Goal: Find specific page/section: Find specific page/section

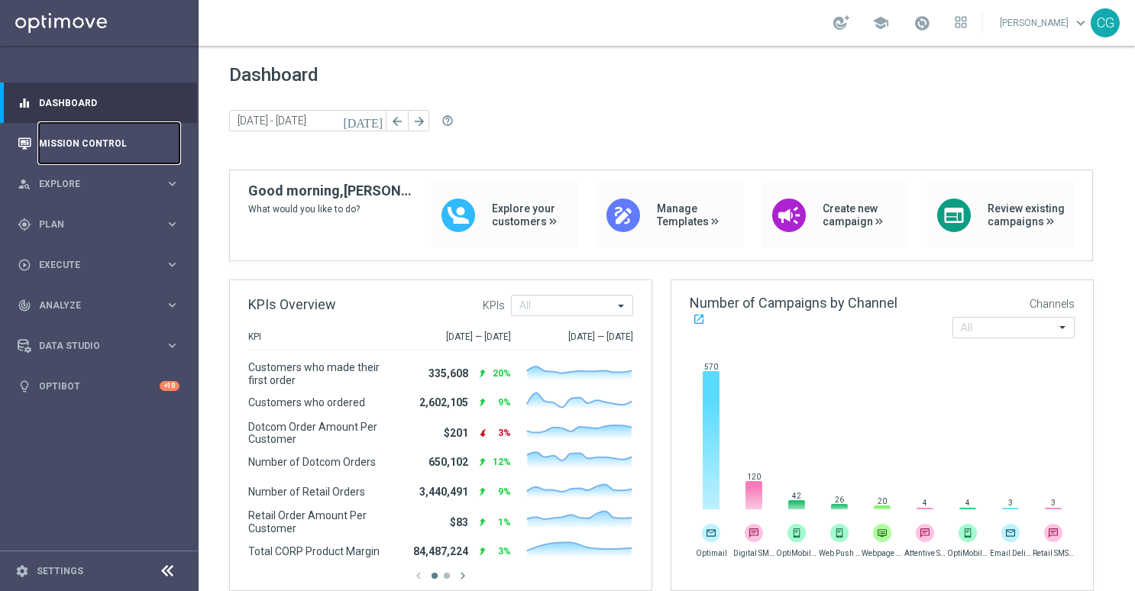
click at [44, 128] on link "Mission Control" at bounding box center [109, 143] width 141 height 40
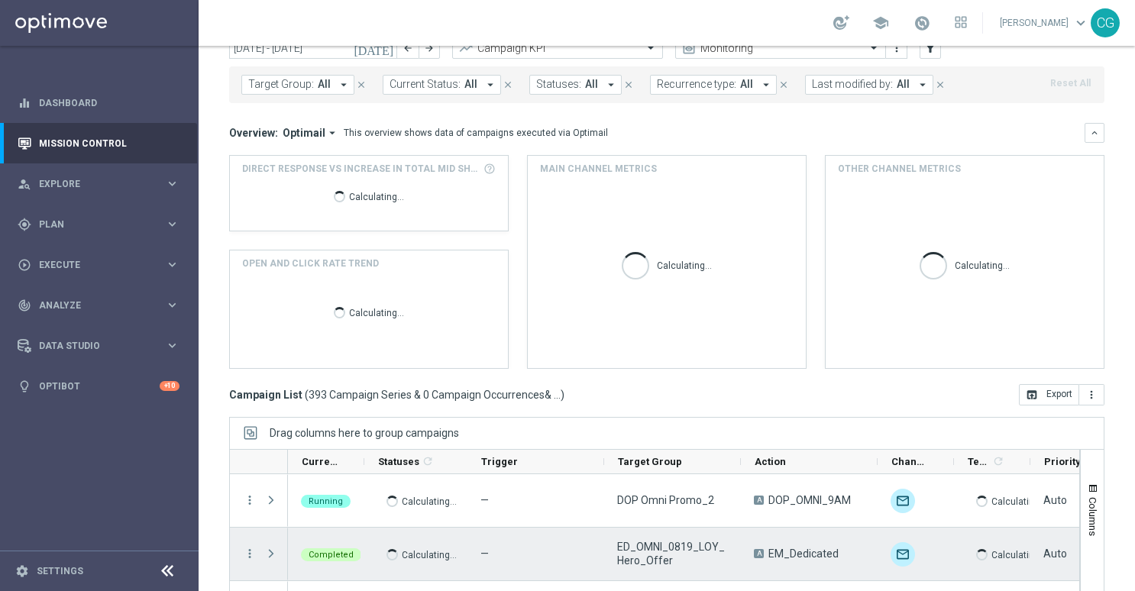
scroll to position [171, 0]
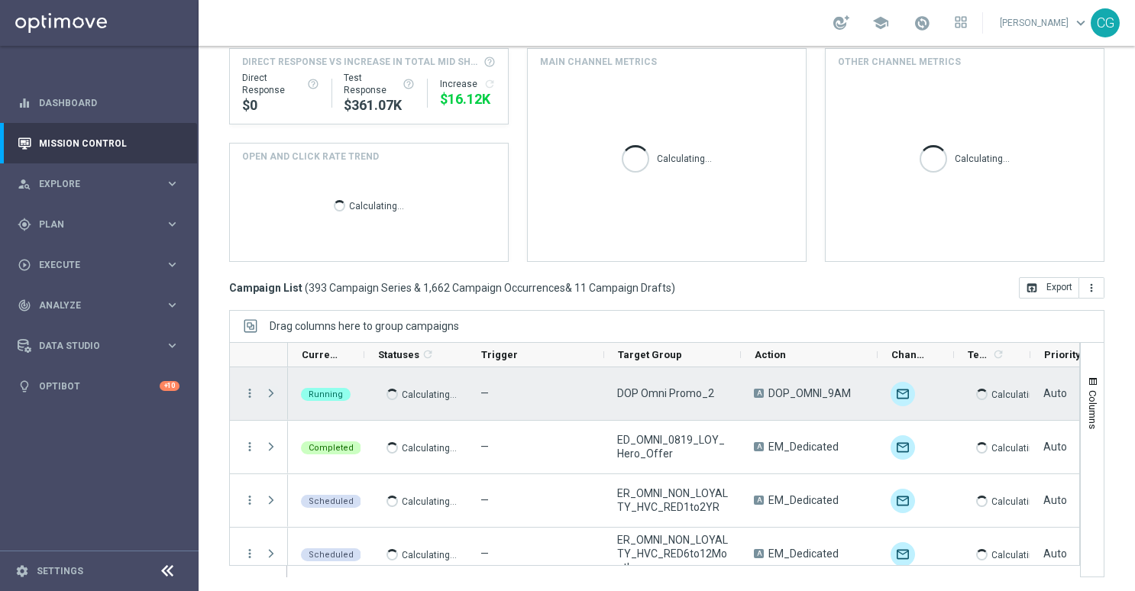
click at [270, 389] on span "Press SPACE to select this row." at bounding box center [271, 393] width 14 height 12
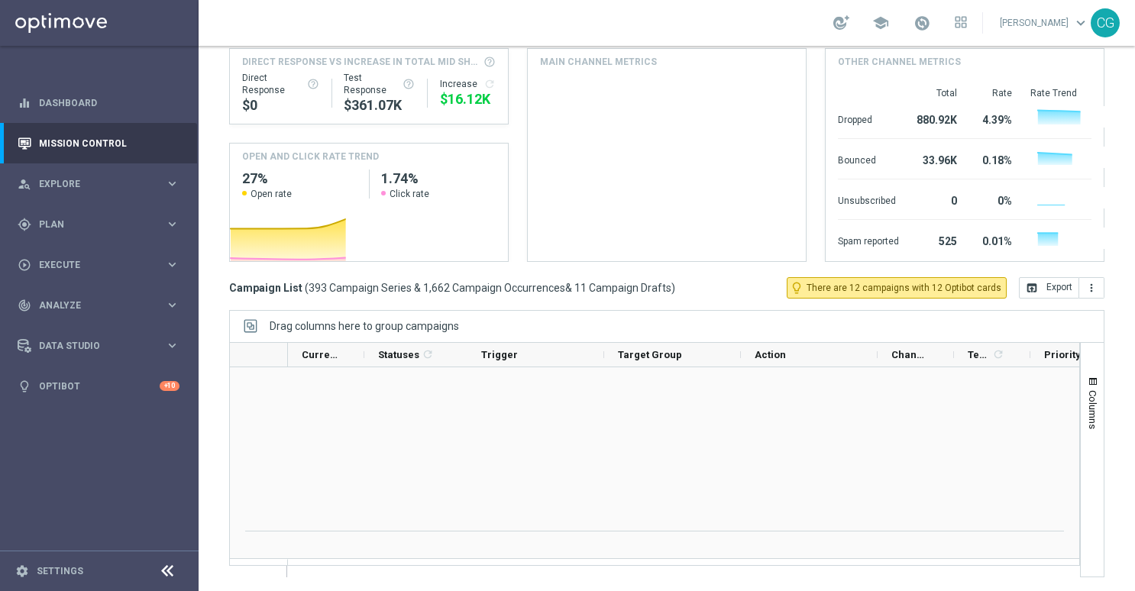
scroll to position [76, 0]
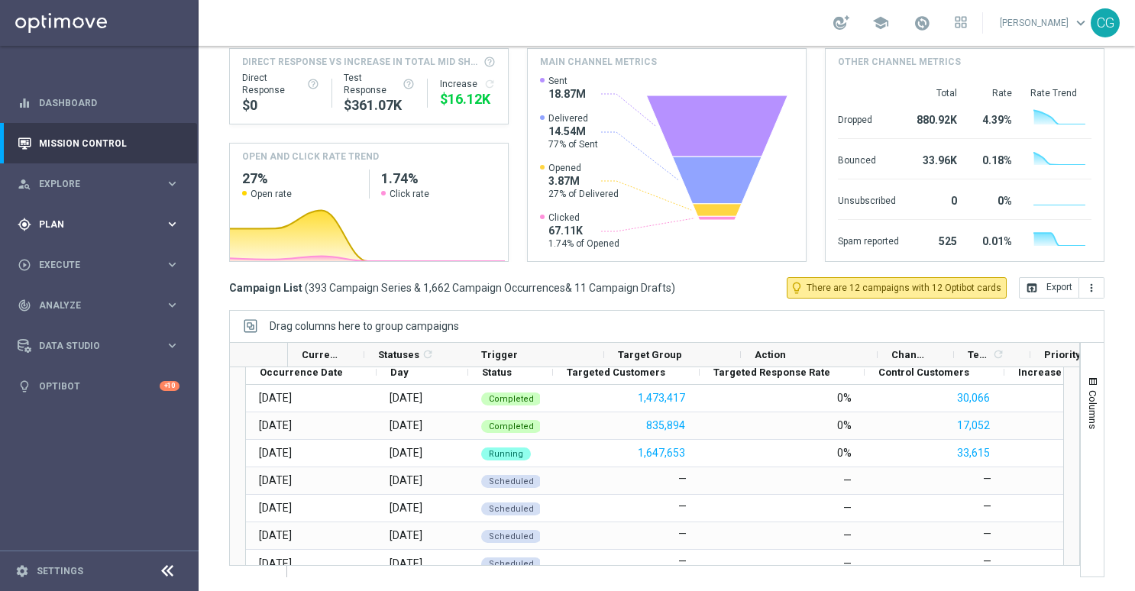
click at [78, 211] on div "gps_fixed Plan keyboard_arrow_right" at bounding box center [98, 224] width 197 height 40
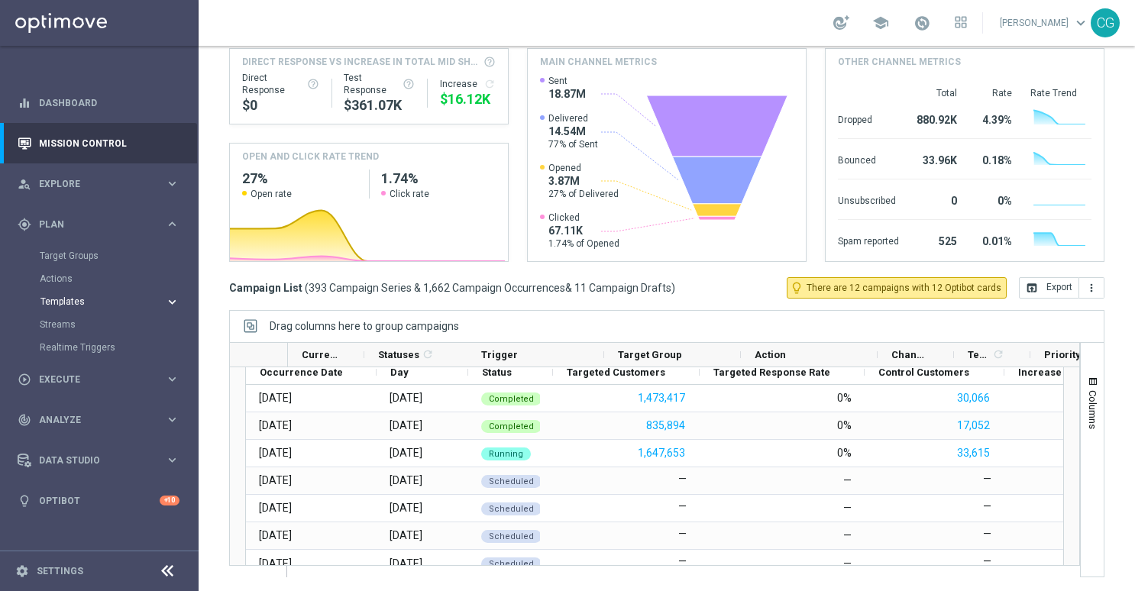
click at [66, 293] on accordion "Templates keyboard_arrow_right Optimail OptiMobile In-App OptiMobile Push Web P…" at bounding box center [118, 301] width 157 height 23
click at [66, 301] on span "Templates" at bounding box center [94, 301] width 109 height 9
click at [58, 325] on link "Optimail" at bounding box center [103, 325] width 112 height 12
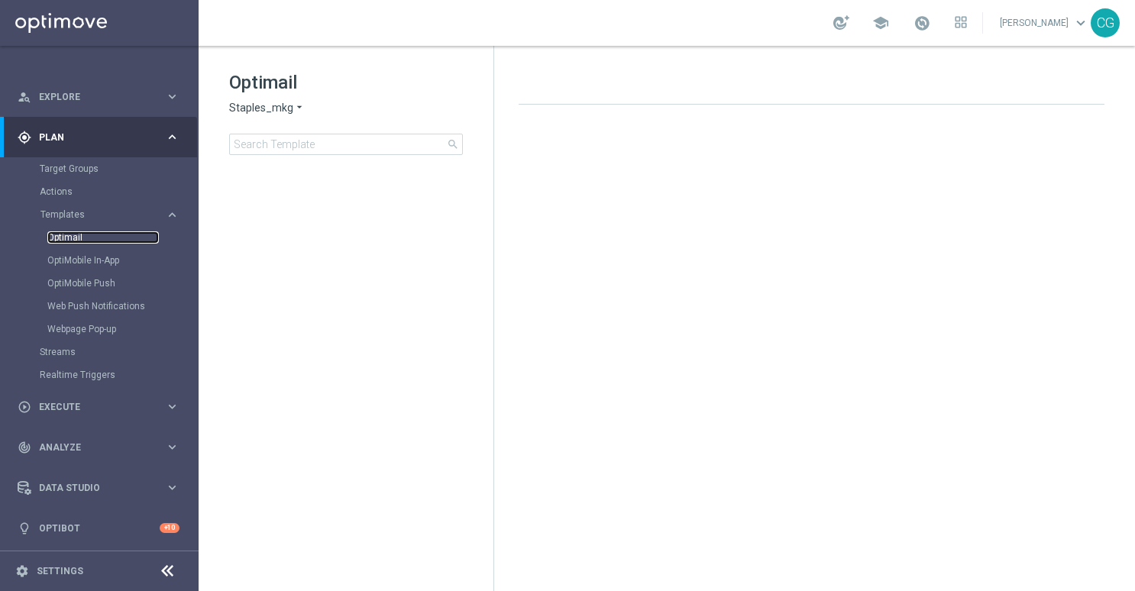
scroll to position [89, 0]
